Goal: Download file/media: Obtain a digital file from the website

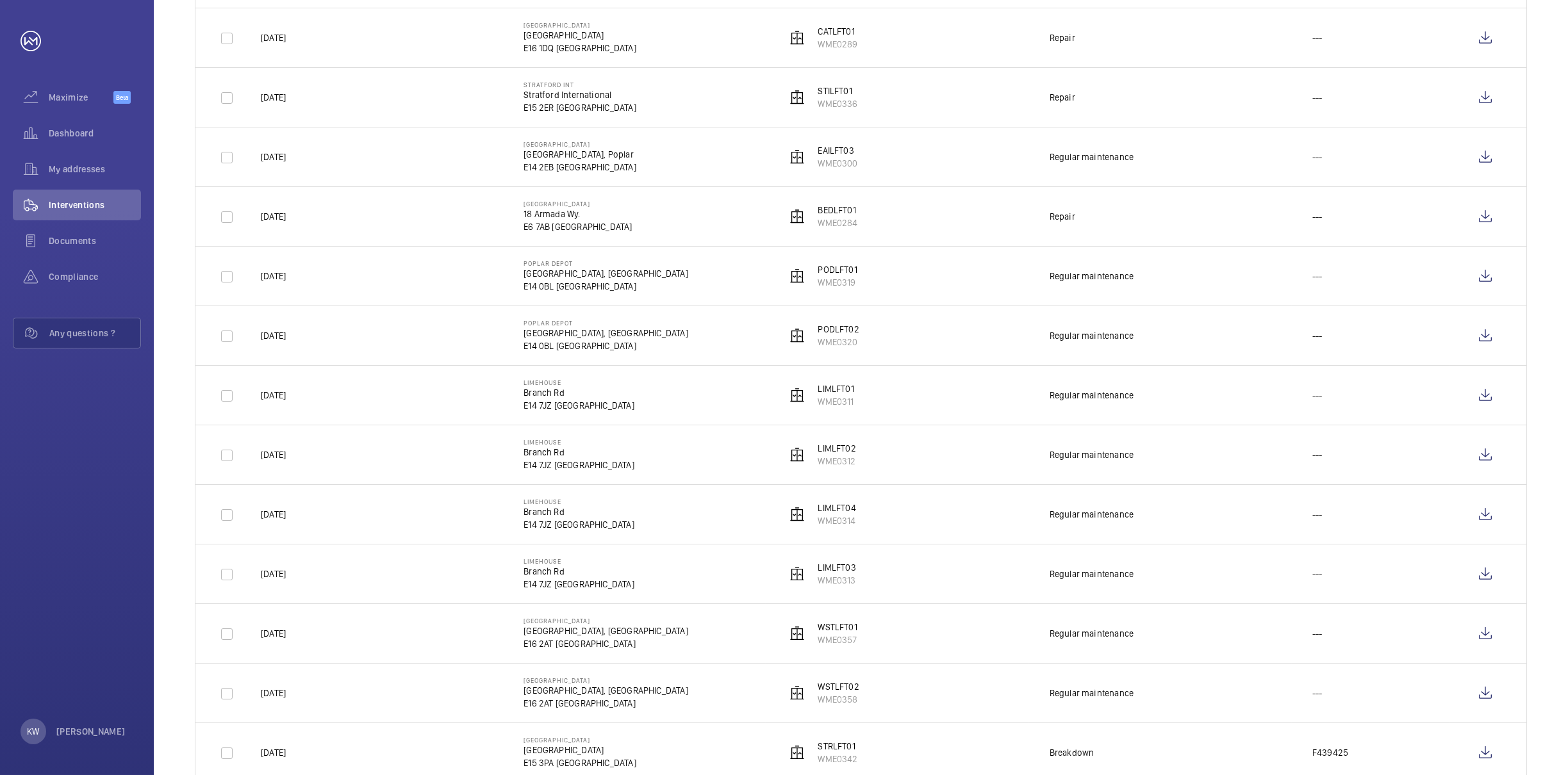
scroll to position [480, 0]
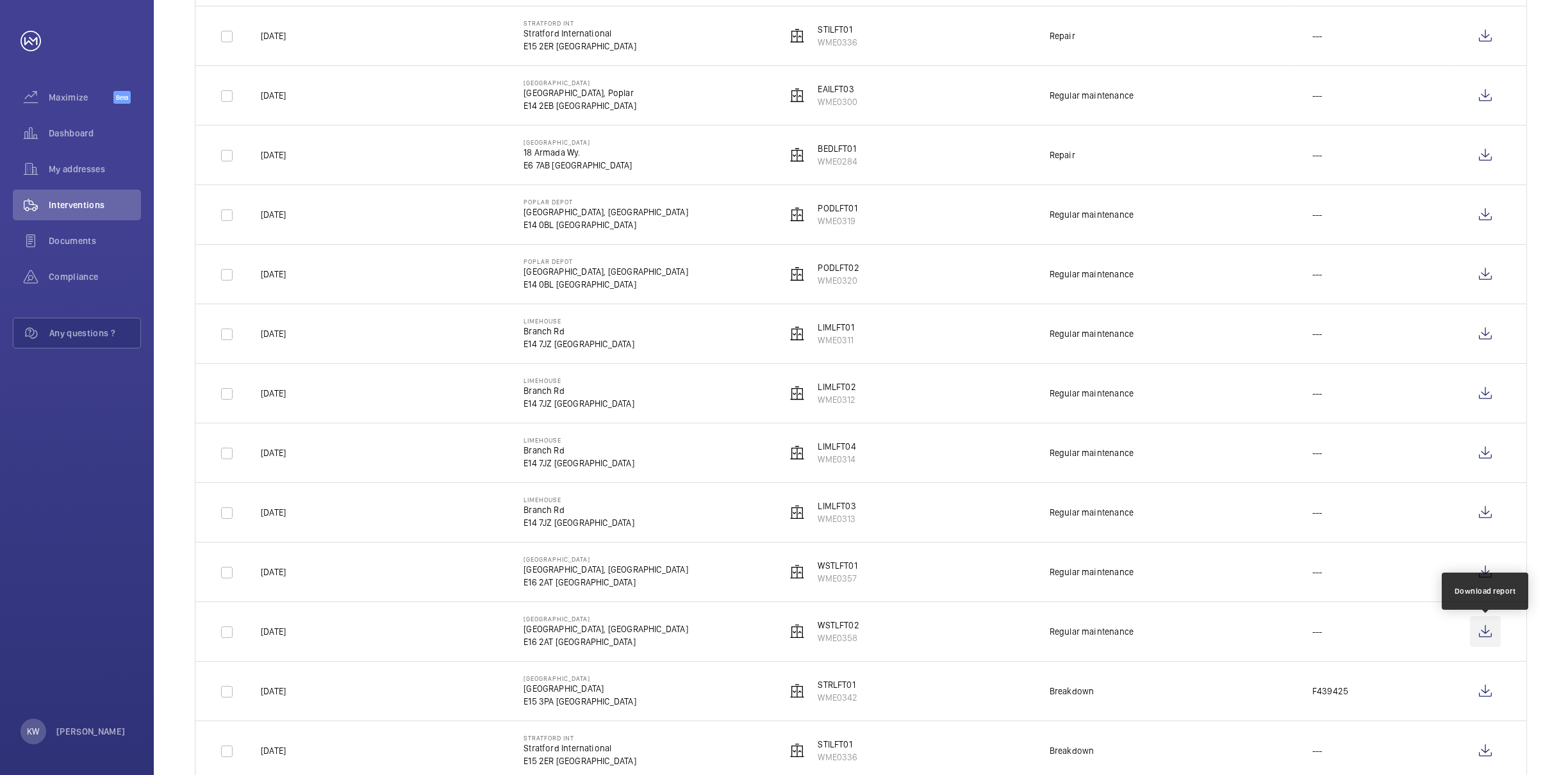
click at [1486, 635] on wm-front-icon-button at bounding box center [1485, 631] width 31 height 31
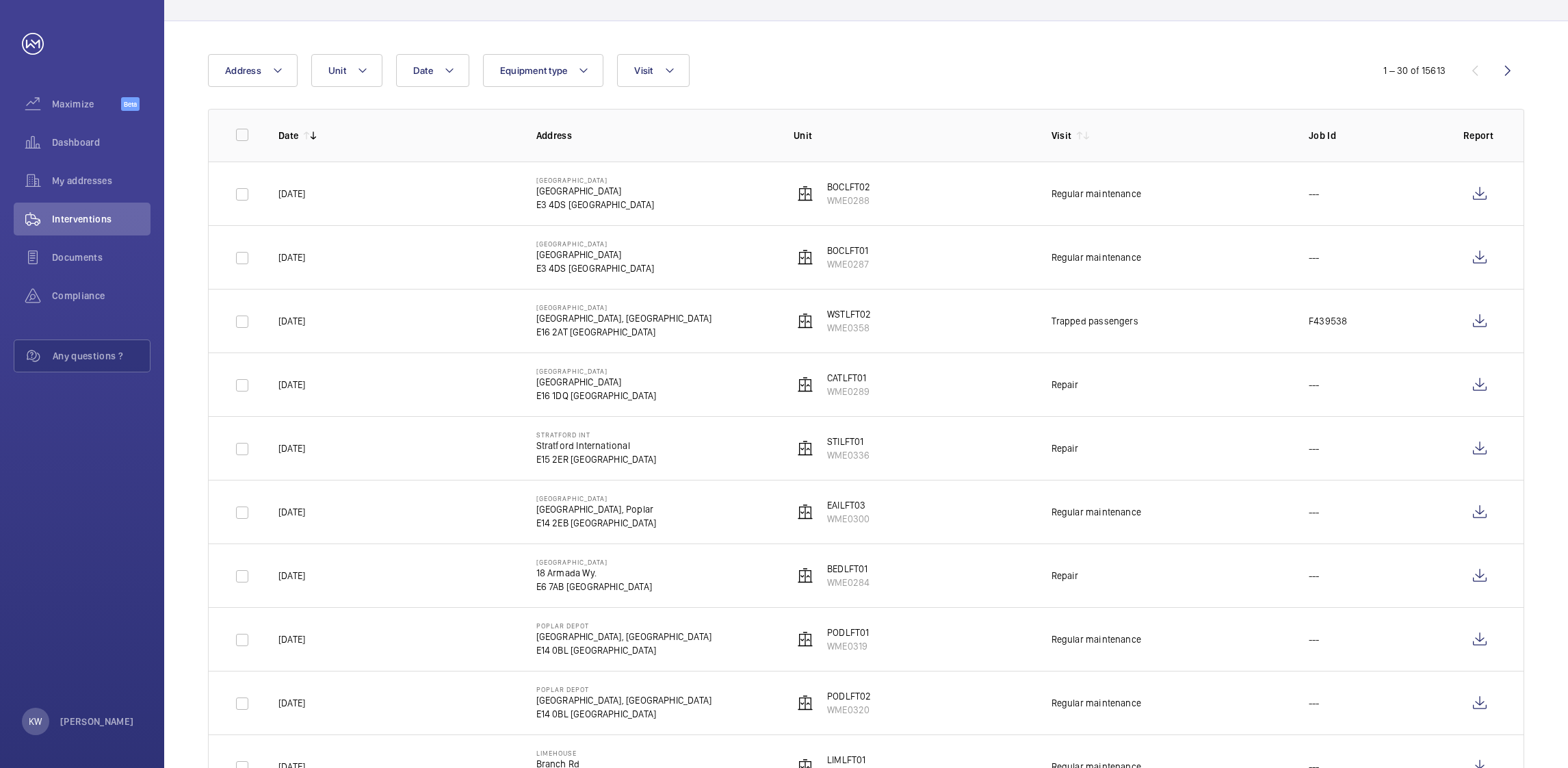
scroll to position [0, 0]
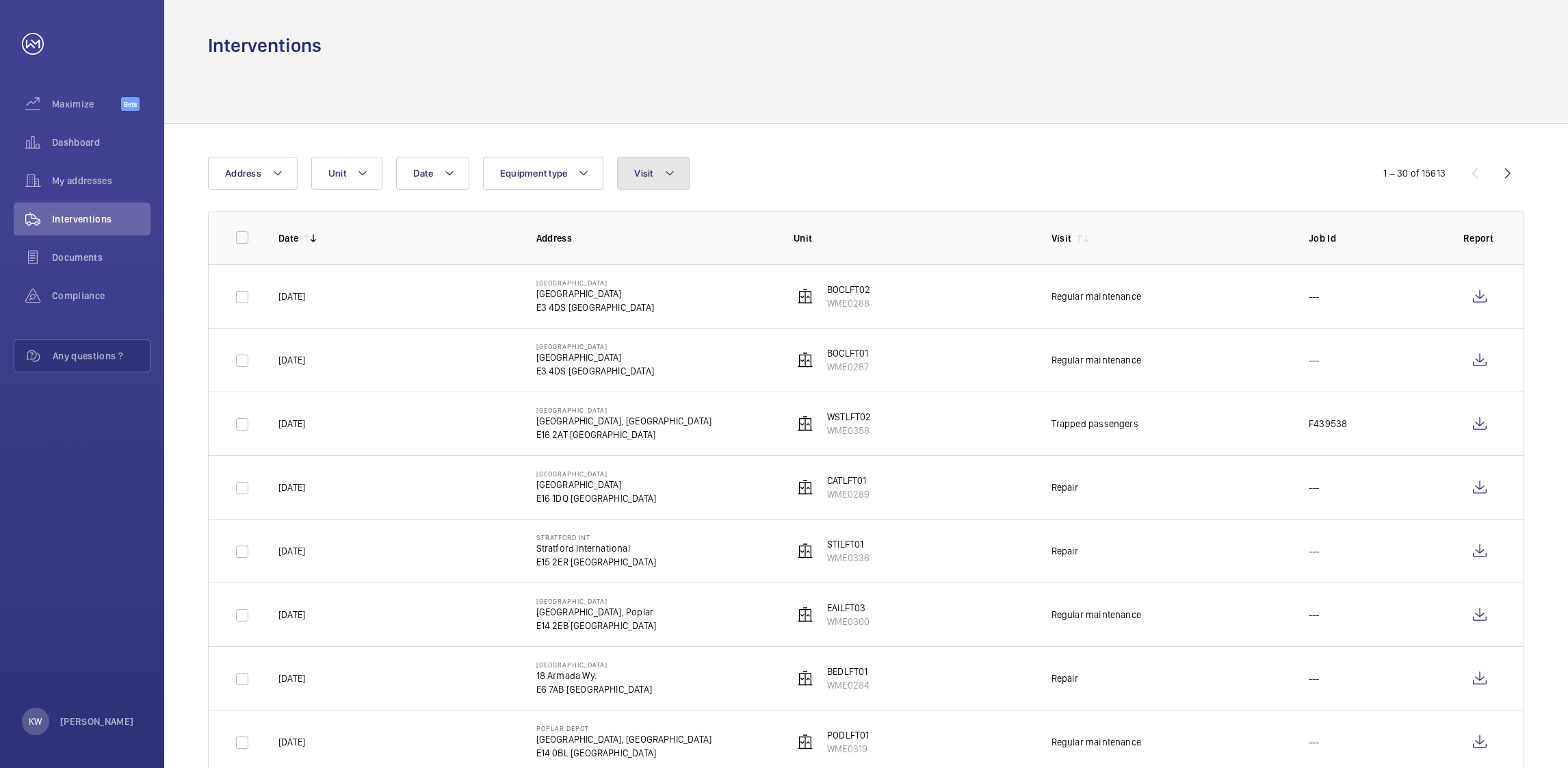
click at [638, 184] on button "Visit" at bounding box center [653, 172] width 72 height 33
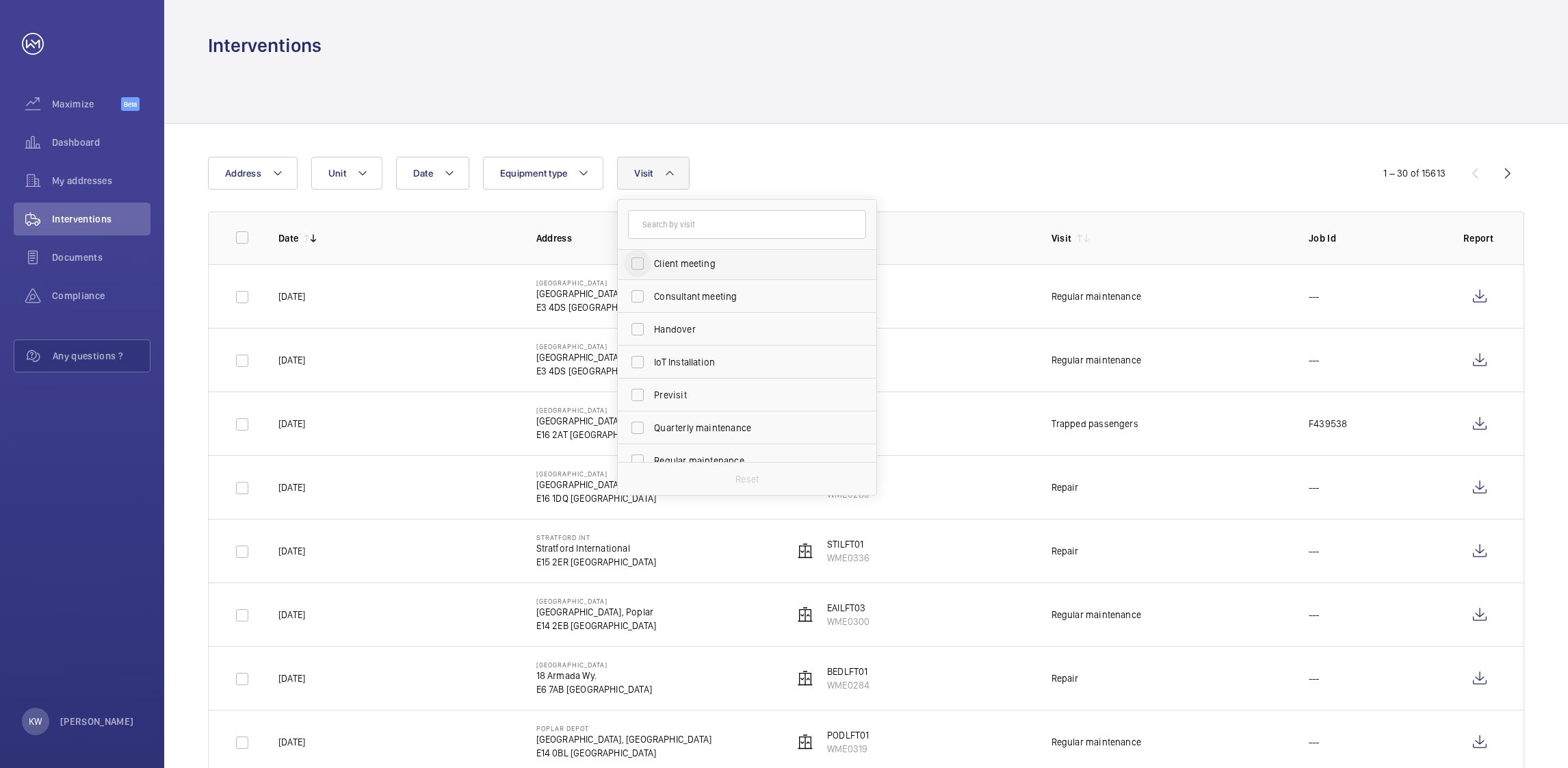
scroll to position [205, 0]
click at [652, 456] on label "Trapped passengers" at bounding box center [737, 455] width 238 height 33
click at [651, 456] on input "Trapped passengers" at bounding box center [637, 455] width 27 height 27
checkbox input "true"
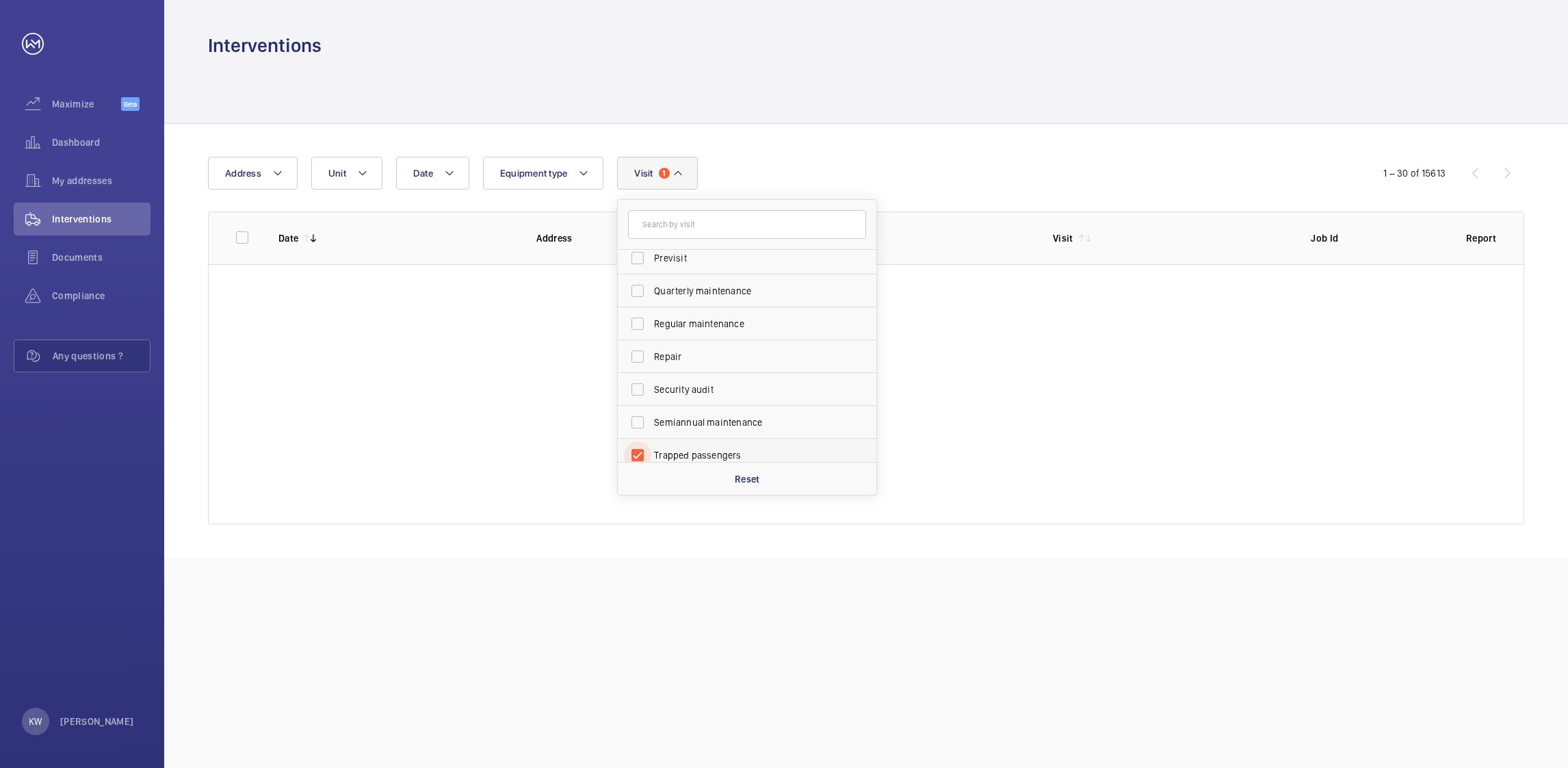
scroll to position [212, 0]
click at [818, 173] on div "Date Address Unit Equipment type Visit 1 Annual maintenance Breakdown Client me…" at bounding box center [784, 172] width 1152 height 33
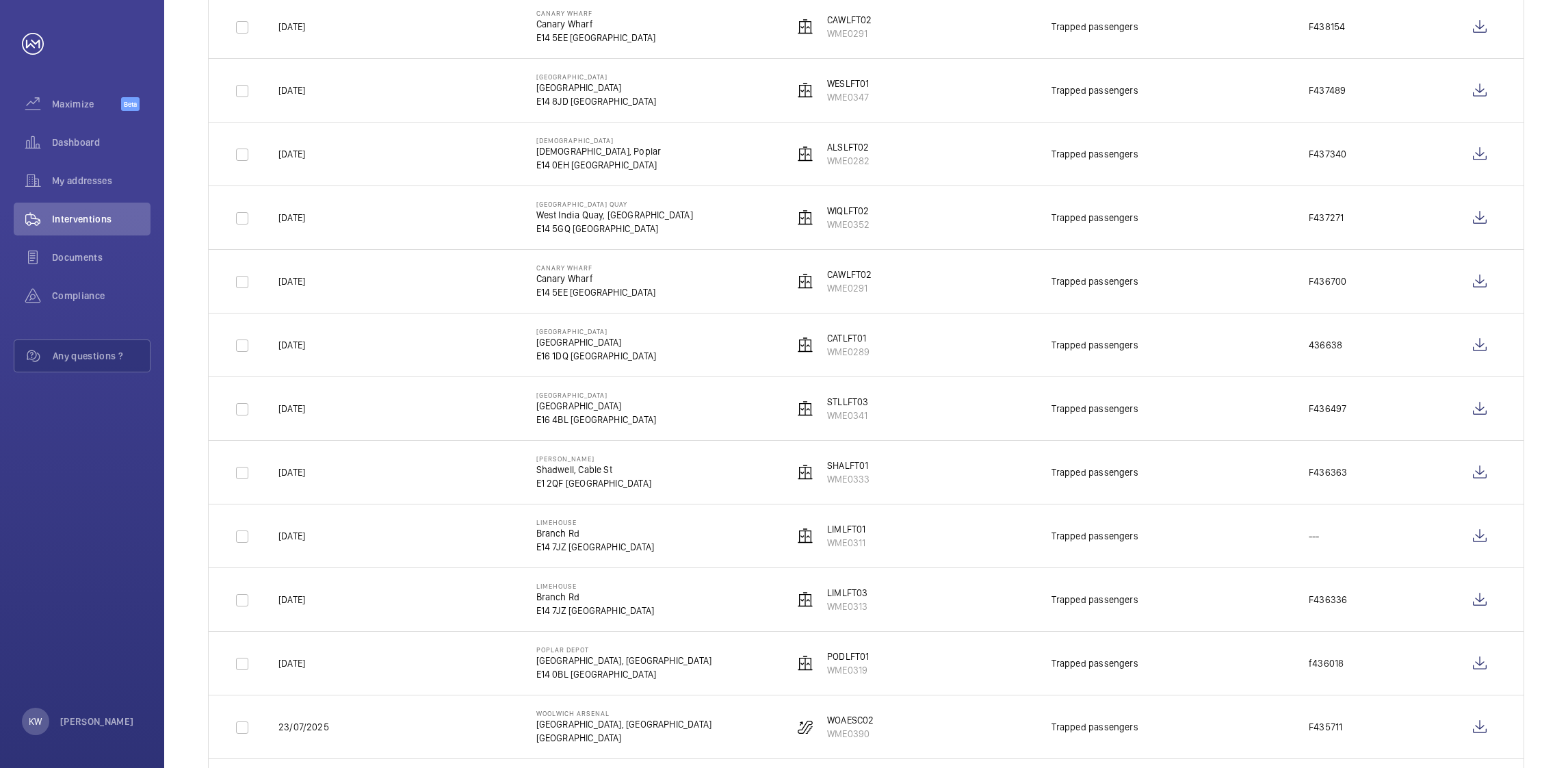
scroll to position [615, 0]
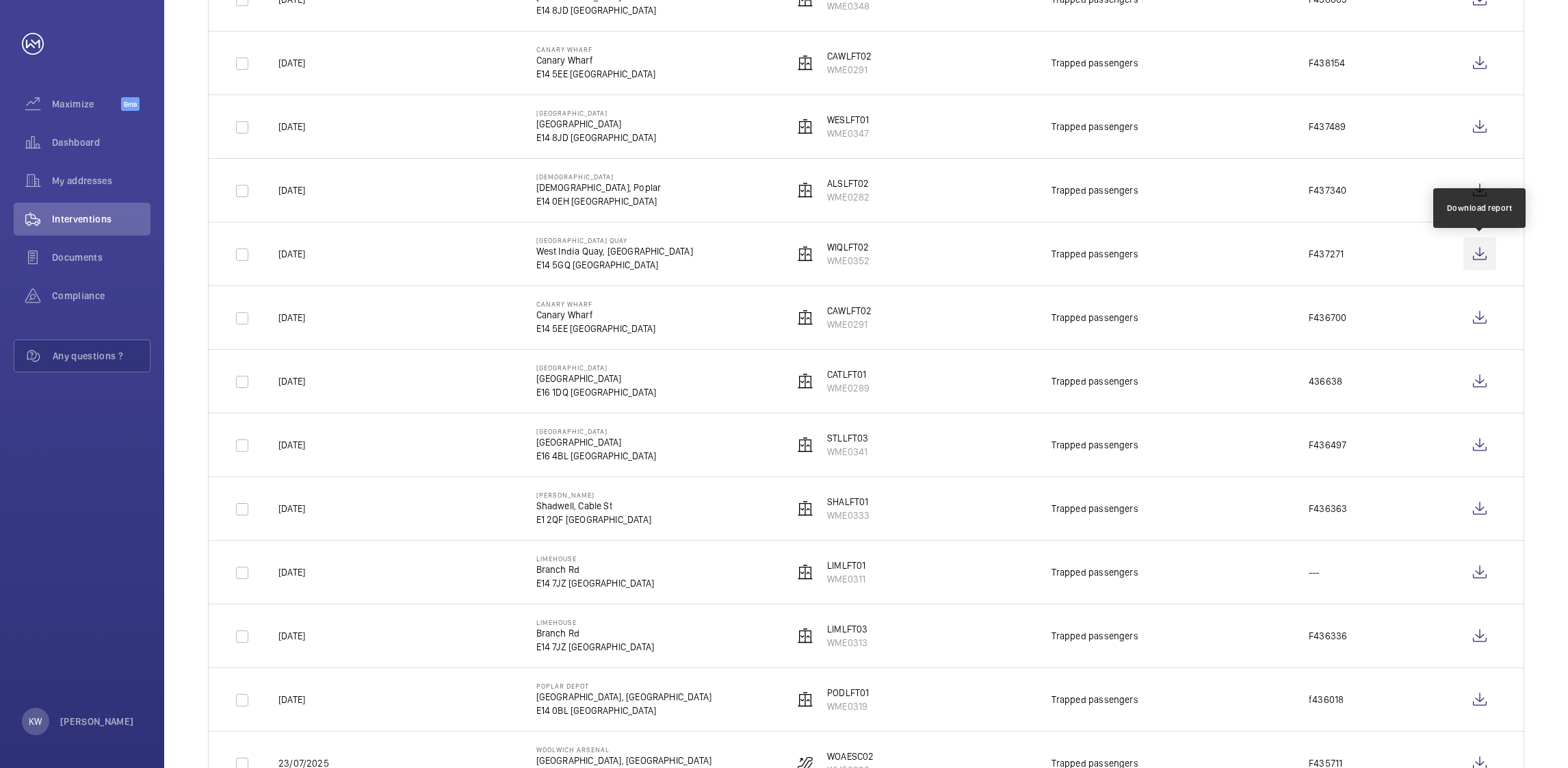
click at [1476, 258] on wm-front-icon-button at bounding box center [1479, 253] width 33 height 33
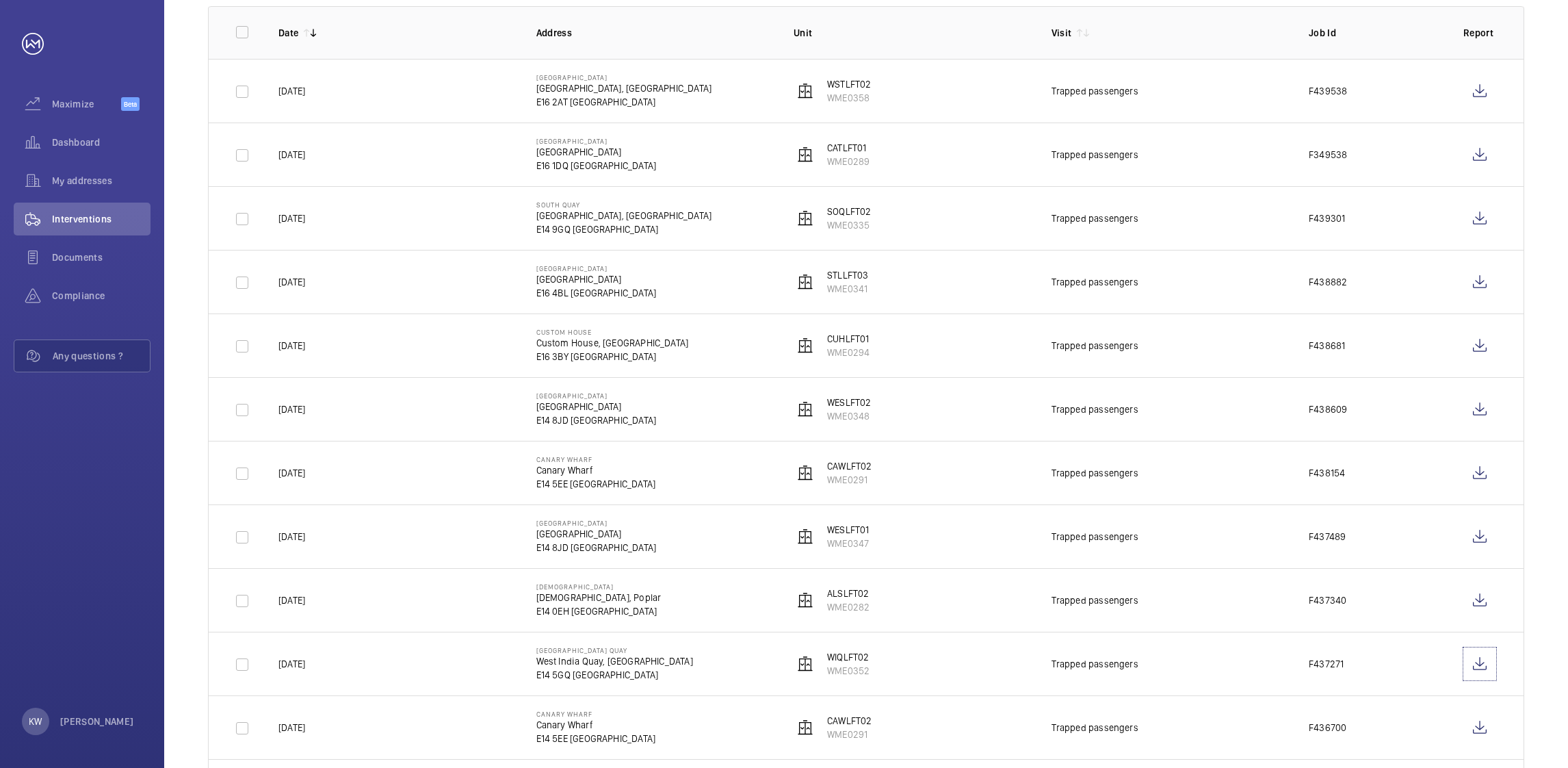
scroll to position [0, 0]
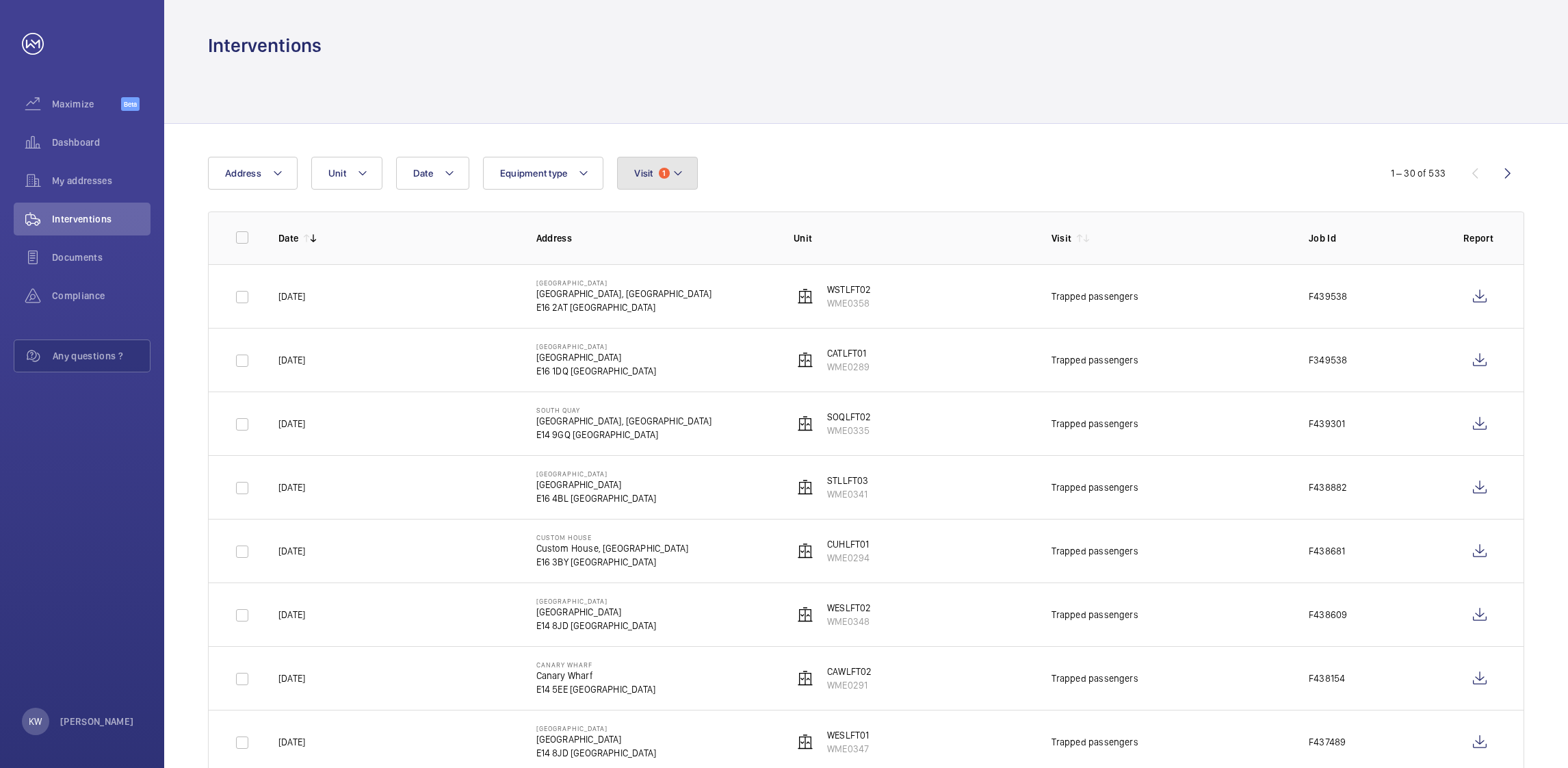
click at [680, 174] on mat-icon at bounding box center [678, 173] width 11 height 17
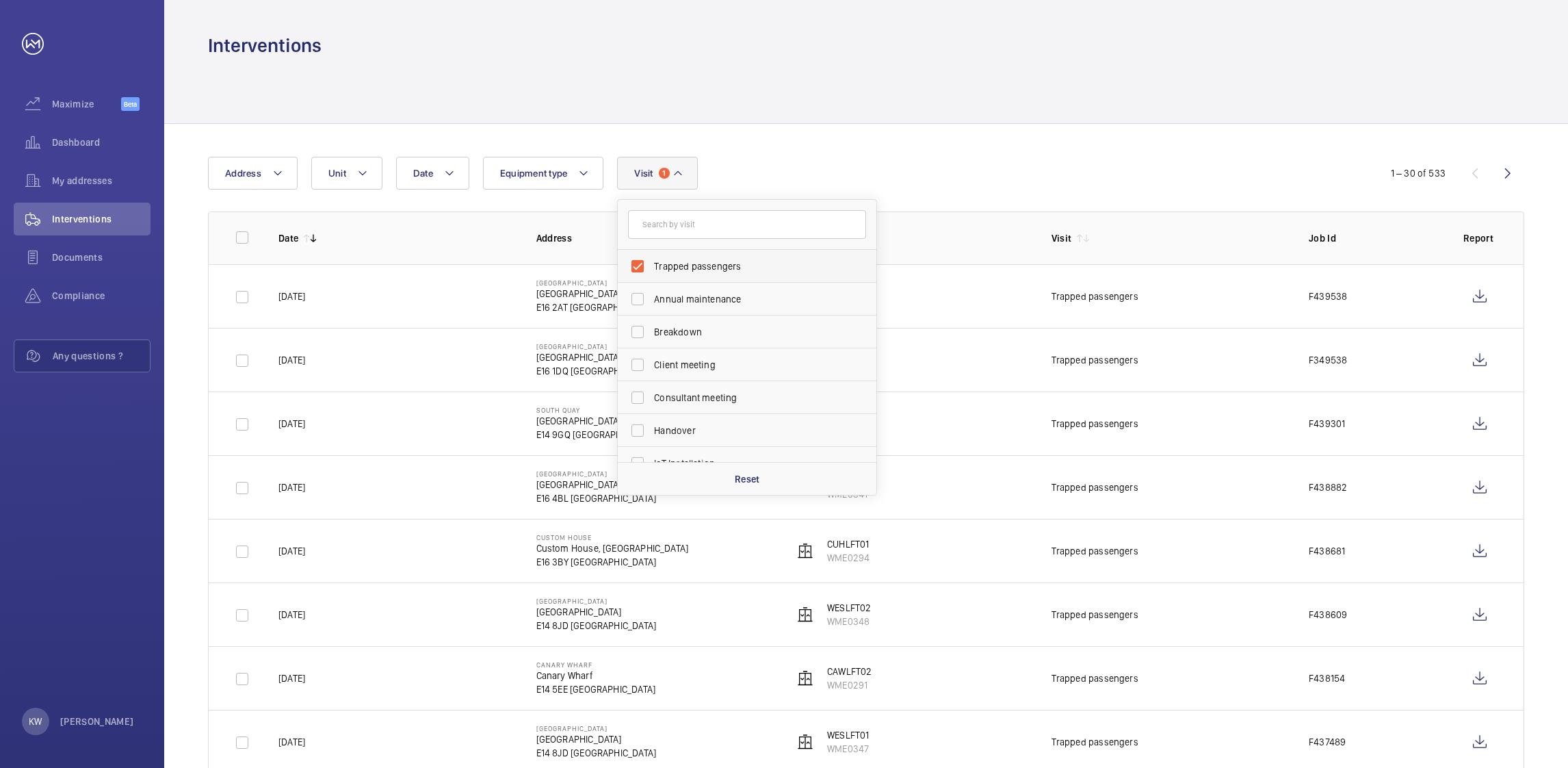
click at [664, 256] on label "Trapped passengers" at bounding box center [737, 266] width 238 height 33
click at [651, 256] on input "Trapped passengers" at bounding box center [637, 266] width 27 height 27
checkbox input "false"
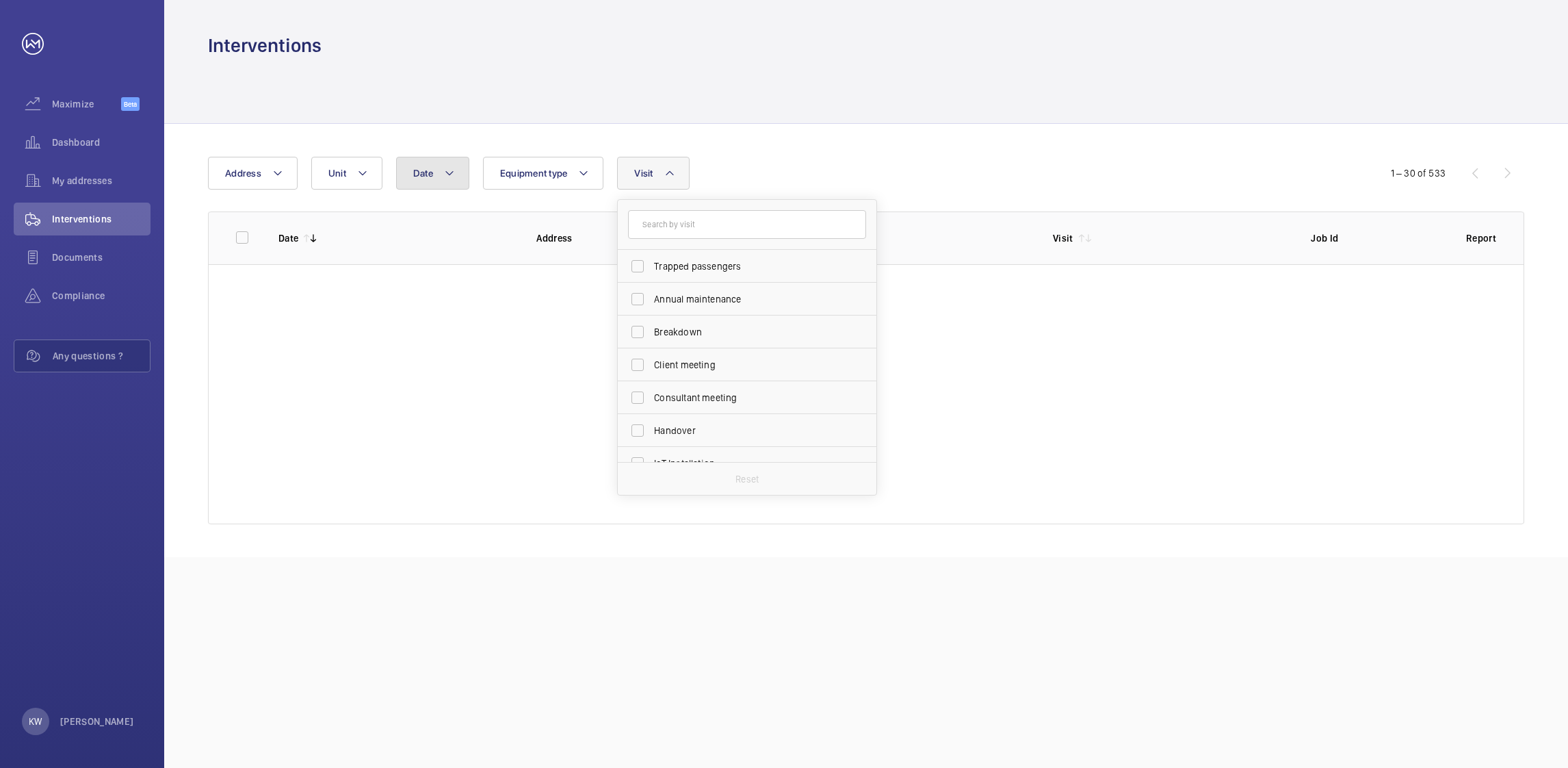
click at [444, 177] on mat-icon at bounding box center [450, 173] width 11 height 17
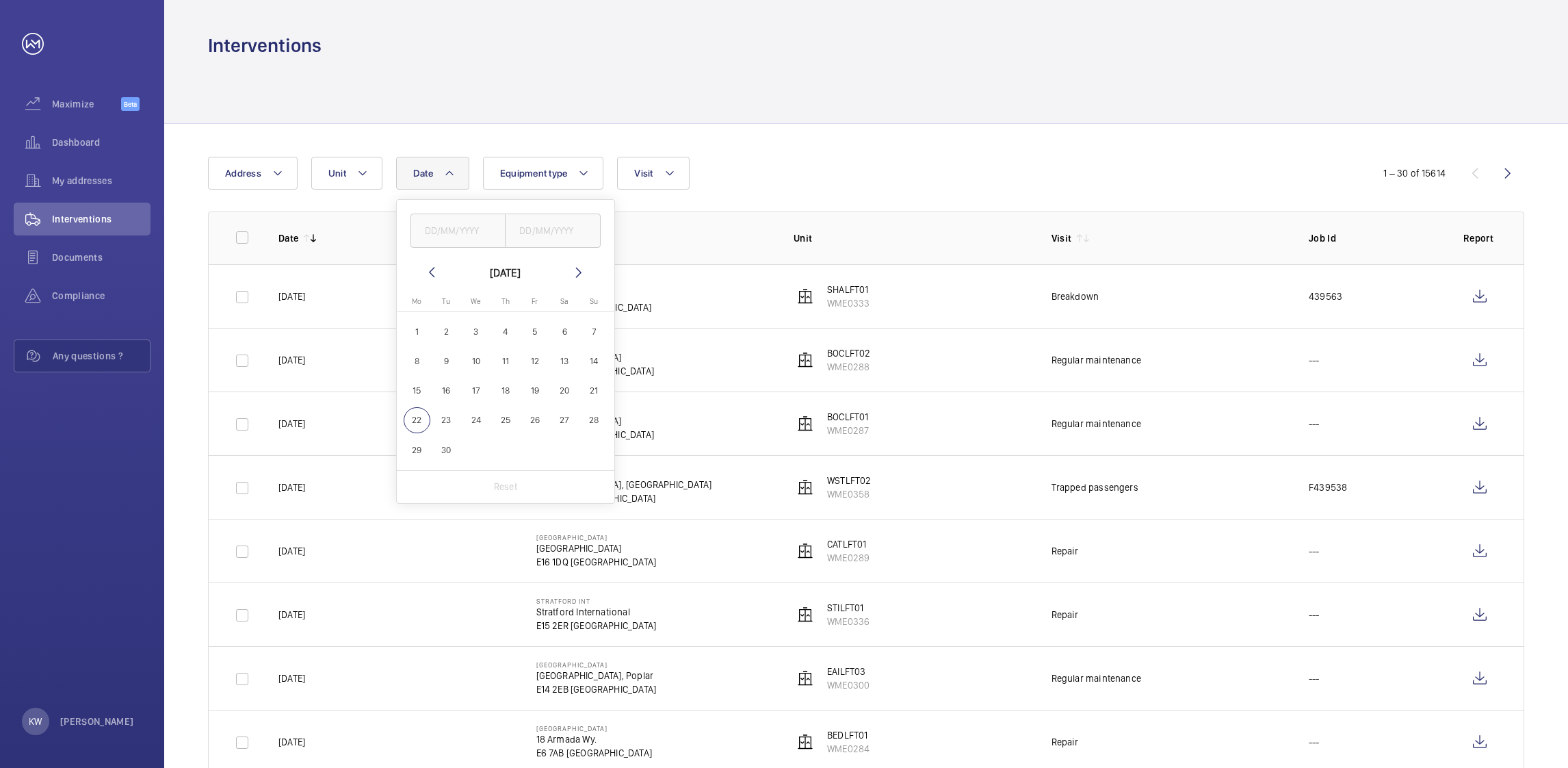
click at [445, 391] on span "16" at bounding box center [446, 390] width 27 height 27
type input "[DATE]"
click at [443, 387] on span "16" at bounding box center [446, 390] width 27 height 27
type input "[DATE]"
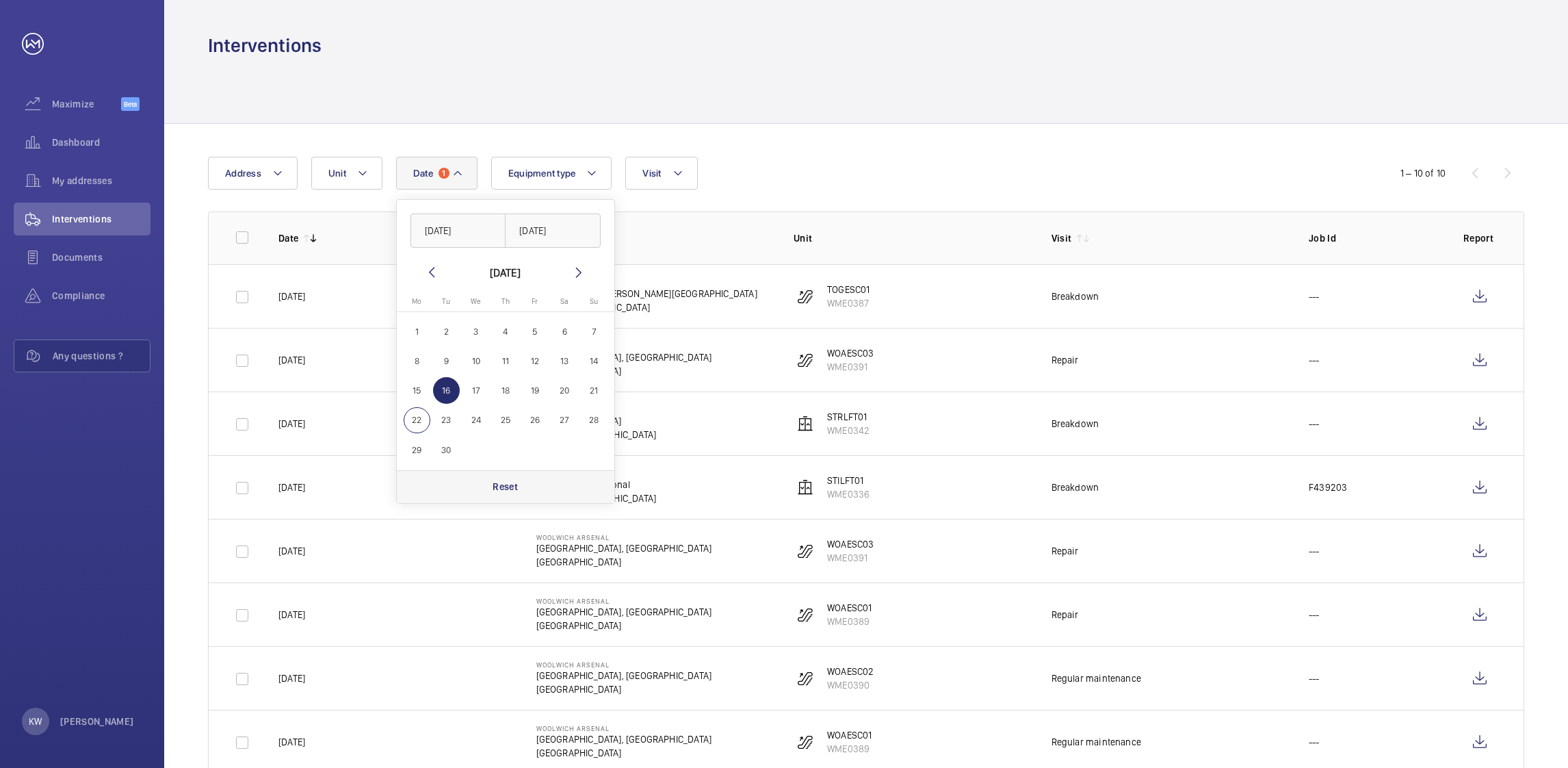
click at [502, 480] on p "Reset" at bounding box center [505, 487] width 25 height 14
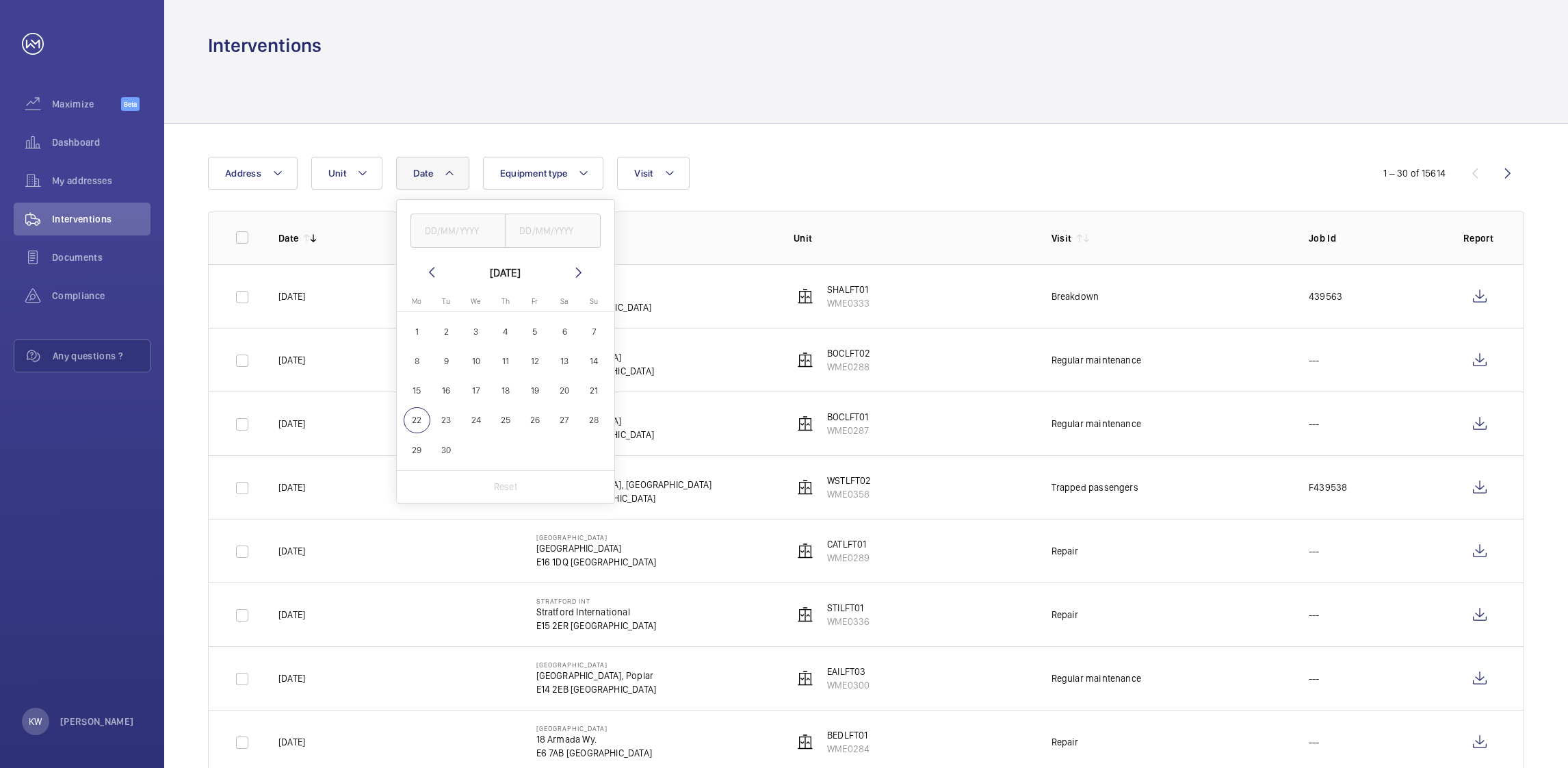
click at [434, 274] on mat-icon at bounding box center [432, 272] width 17 height 17
click at [563, 385] on span "16" at bounding box center [565, 390] width 27 height 27
type input "[DATE]"
click at [600, 385] on span "17" at bounding box center [594, 390] width 27 height 27
type input "[DATE]"
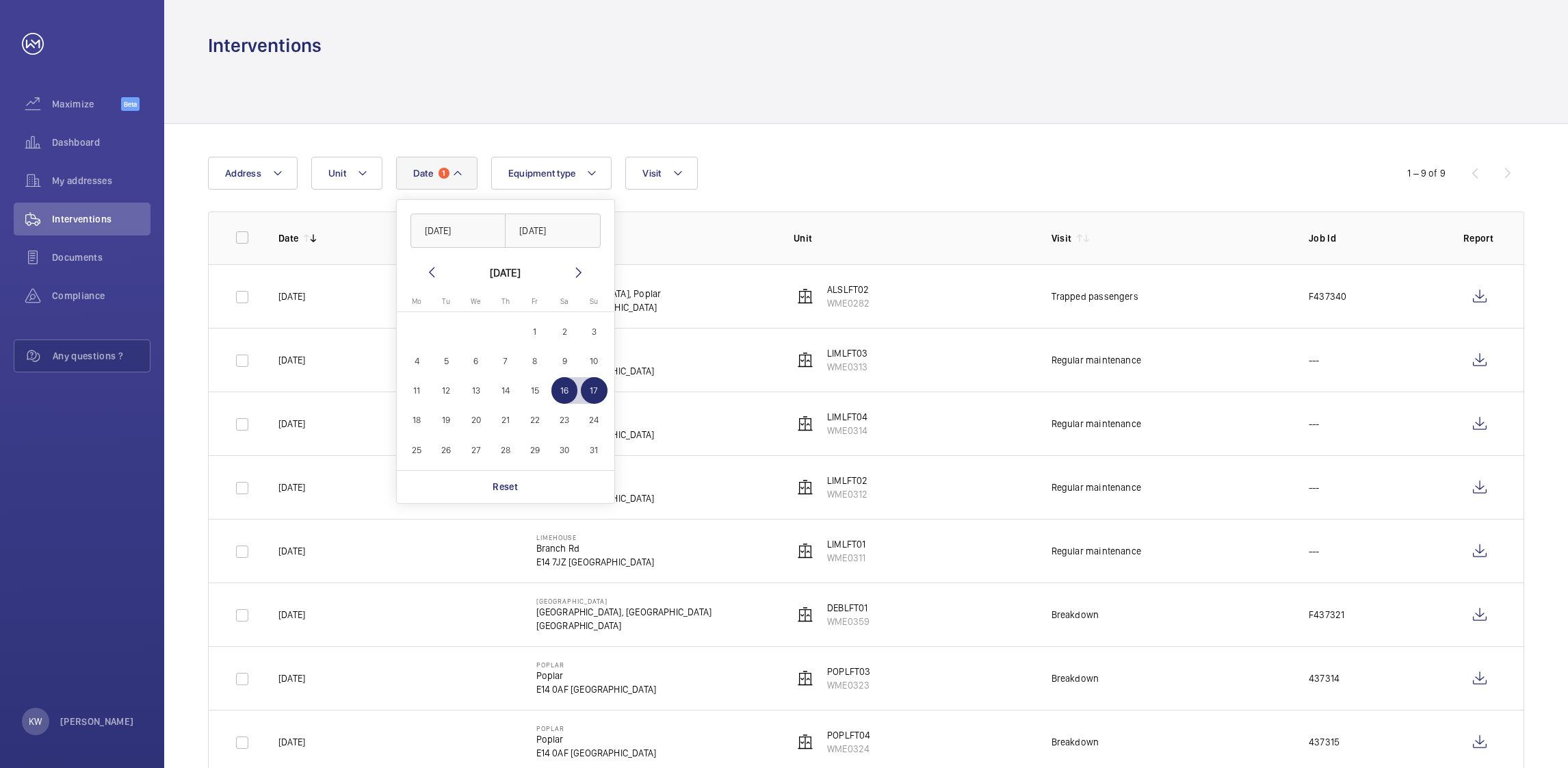
click at [909, 172] on div "Date 1 [DATE] [DATE] [DATE] [DATE] Mo [DATE] Tu [DATE] We [DATE] Th [DATE] Fr […" at bounding box center [784, 172] width 1152 height 33
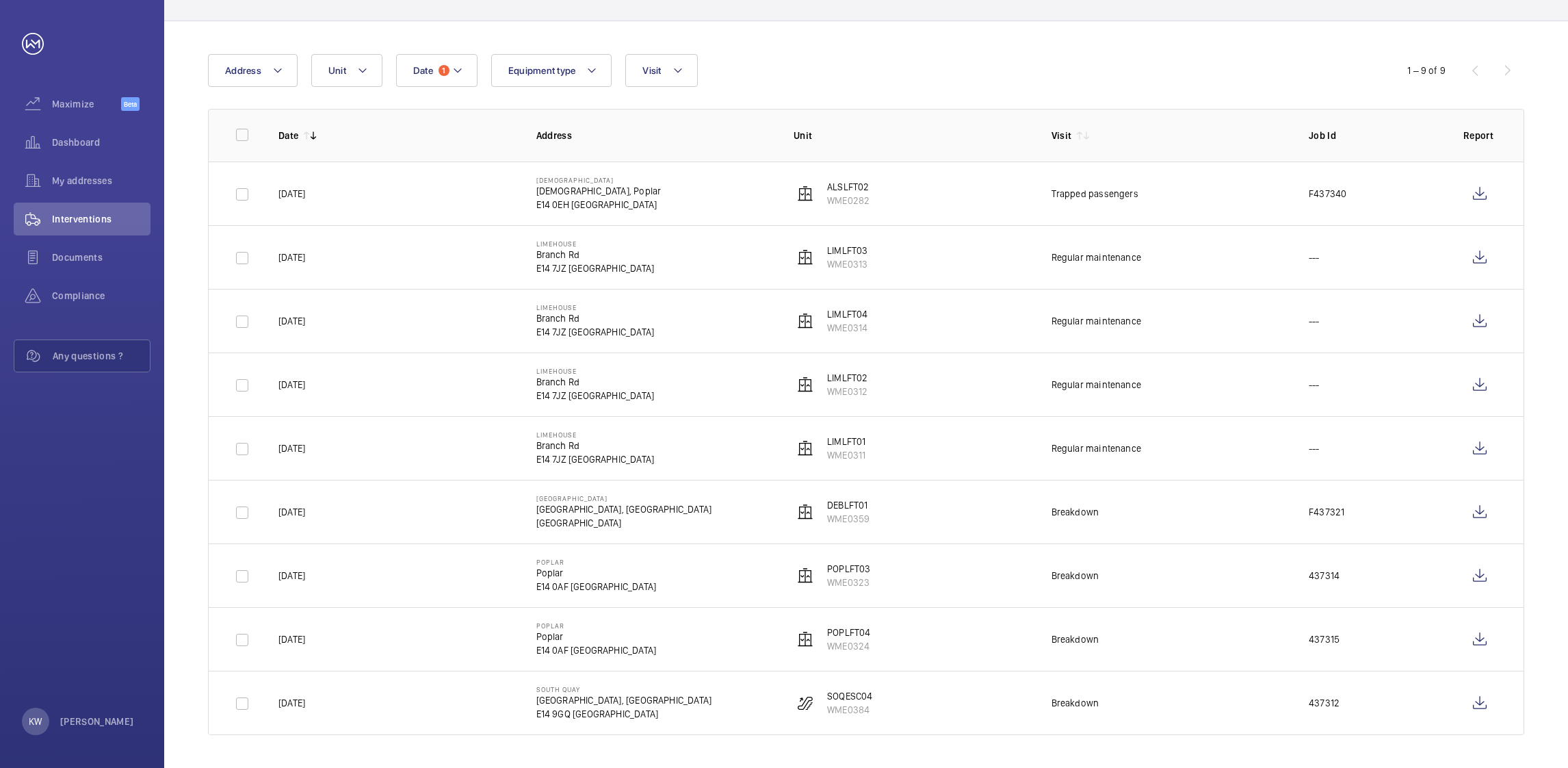
scroll to position [104, 0]
click at [1484, 568] on wm-front-icon-button at bounding box center [1479, 575] width 33 height 33
click at [1480, 644] on wm-front-icon-button at bounding box center [1479, 639] width 33 height 33
